Goal: Task Accomplishment & Management: Use online tool/utility

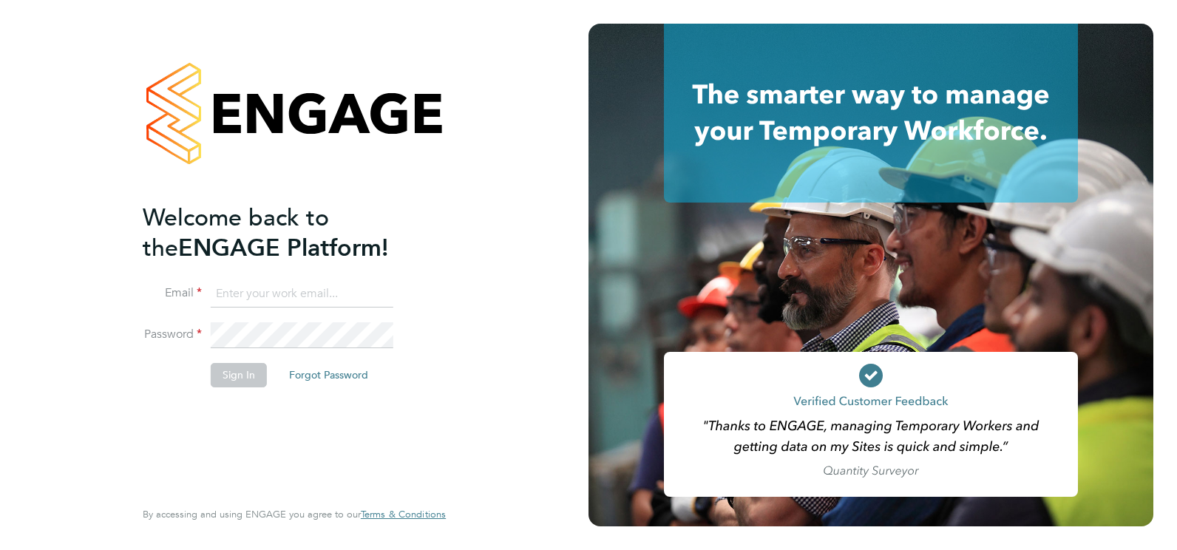
type input "ian.goodman@vistry.co.uk"
click at [259, 381] on button "Sign In" at bounding box center [239, 375] width 56 height 24
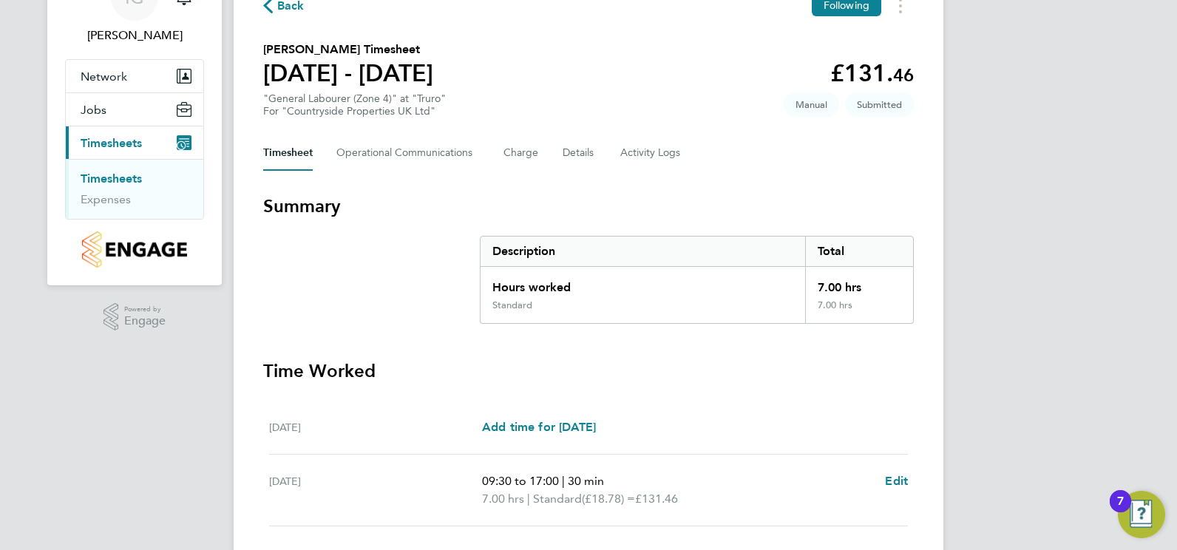
scroll to position [189, 0]
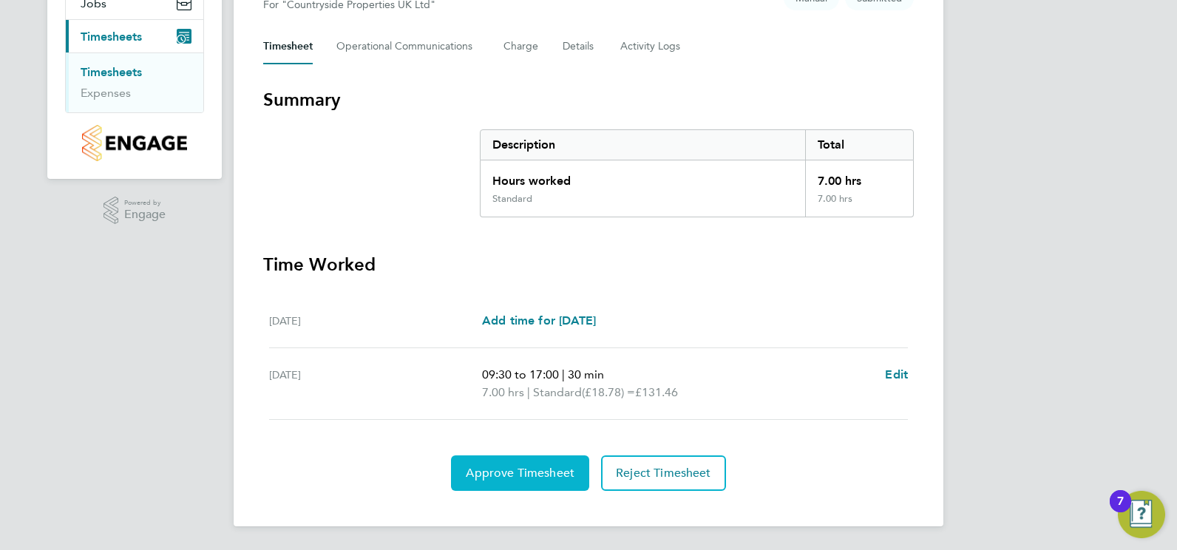
click at [515, 481] on button "Approve Timesheet" at bounding box center [520, 472] width 138 height 35
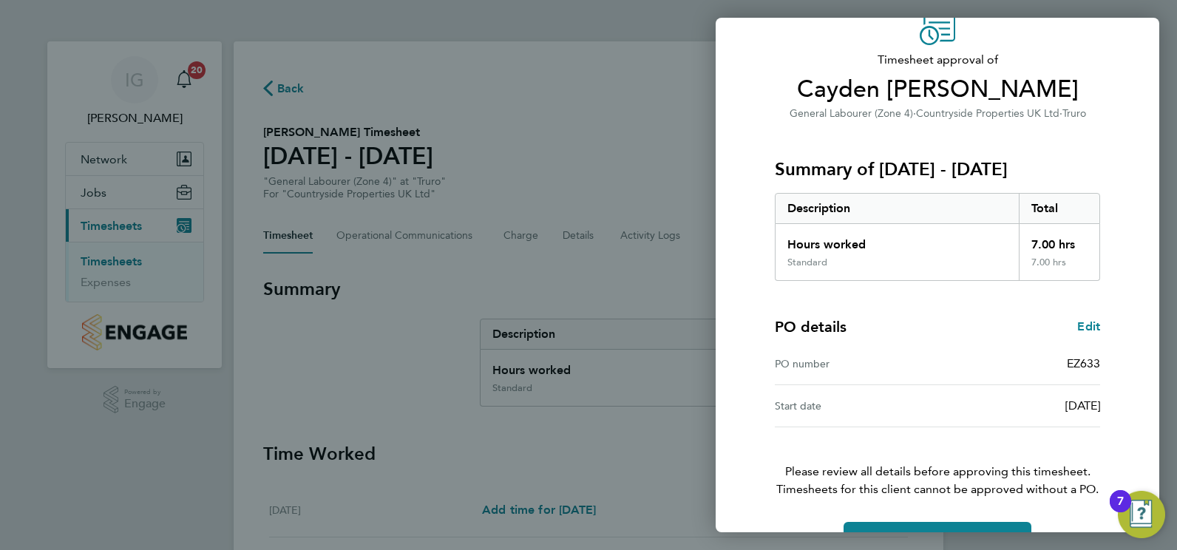
scroll to position [116, 0]
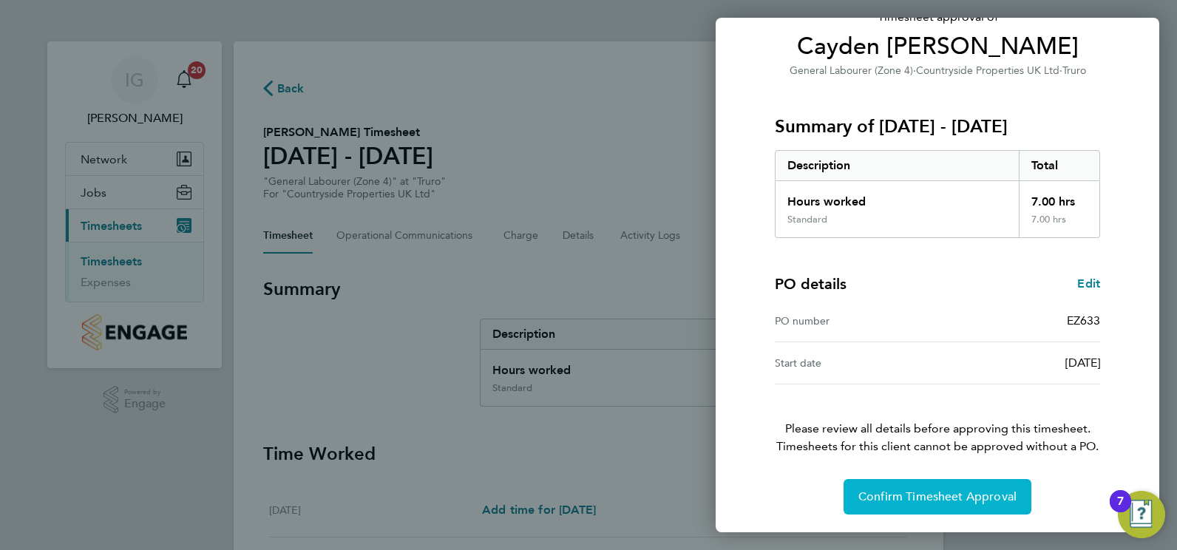
click at [967, 489] on span "Confirm Timesheet Approval" at bounding box center [937, 496] width 158 height 15
